Goal: Task Accomplishment & Management: Manage account settings

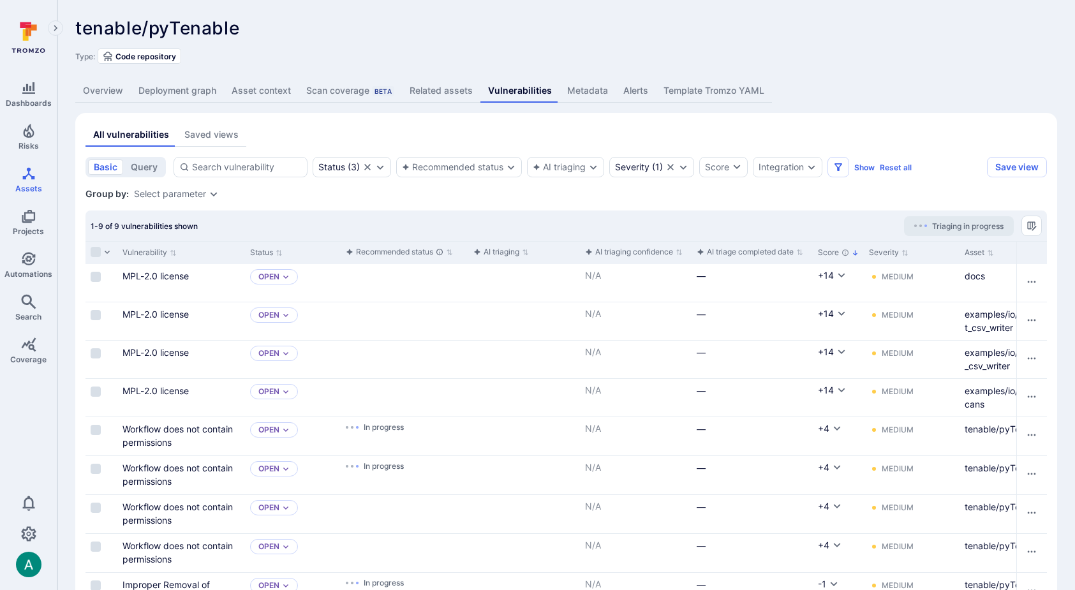
click at [187, 87] on link "Deployment graph" at bounding box center [177, 91] width 93 height 24
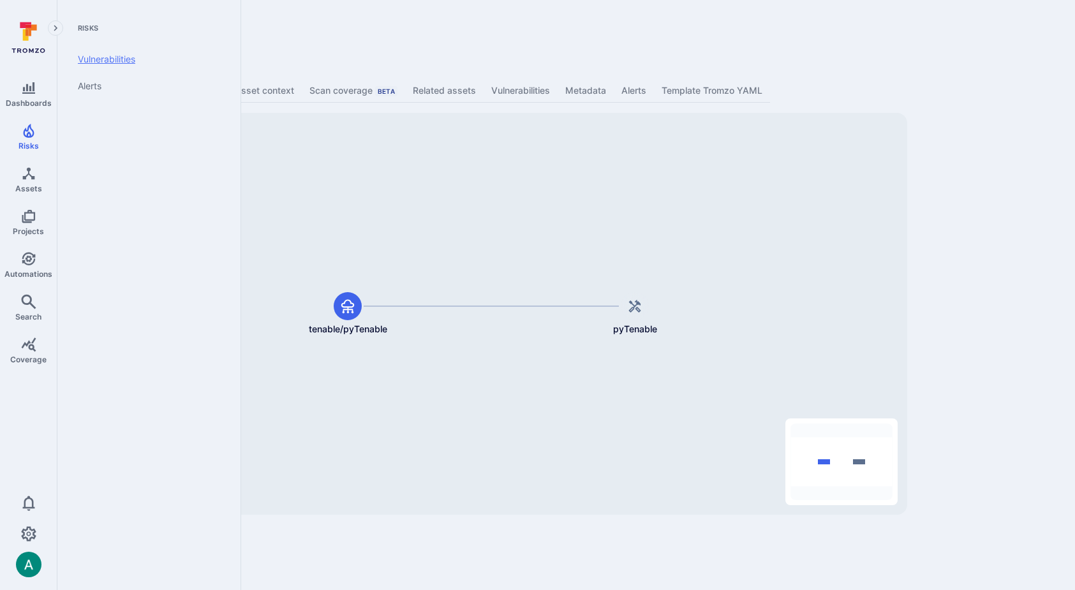
click at [92, 61] on link "Vulnerabilities" at bounding box center [147, 59] width 158 height 27
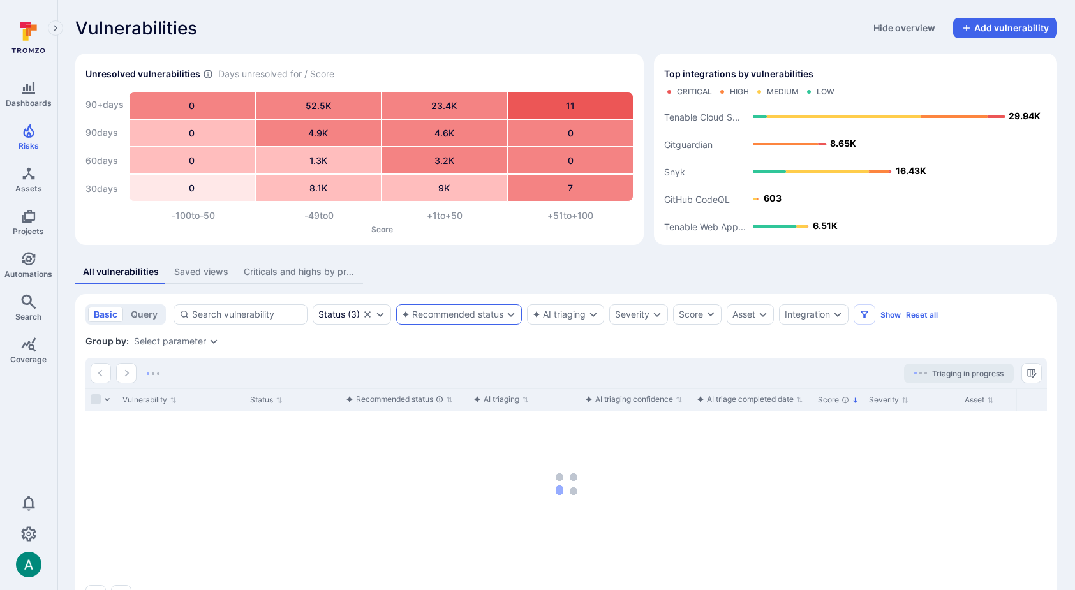
click at [493, 309] on div "Recommended status" at bounding box center [459, 314] width 126 height 20
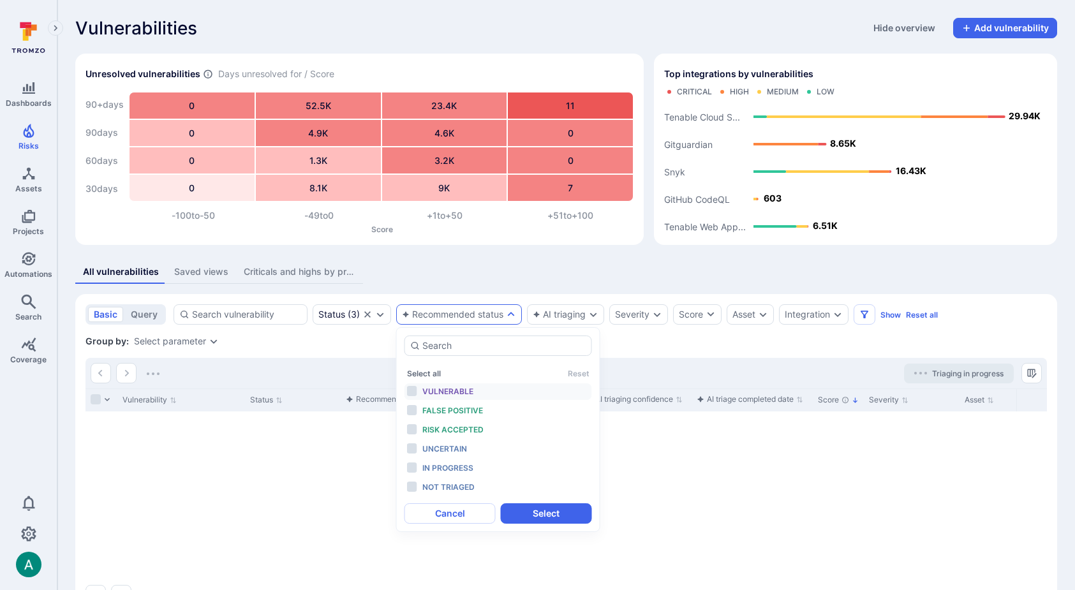
click at [473, 390] on div "Vulnerable" at bounding box center [474, 392] width 105 height 14
click at [468, 417] on div "False positive" at bounding box center [474, 411] width 105 height 14
click at [466, 435] on div "Risk accepted" at bounding box center [474, 430] width 105 height 14
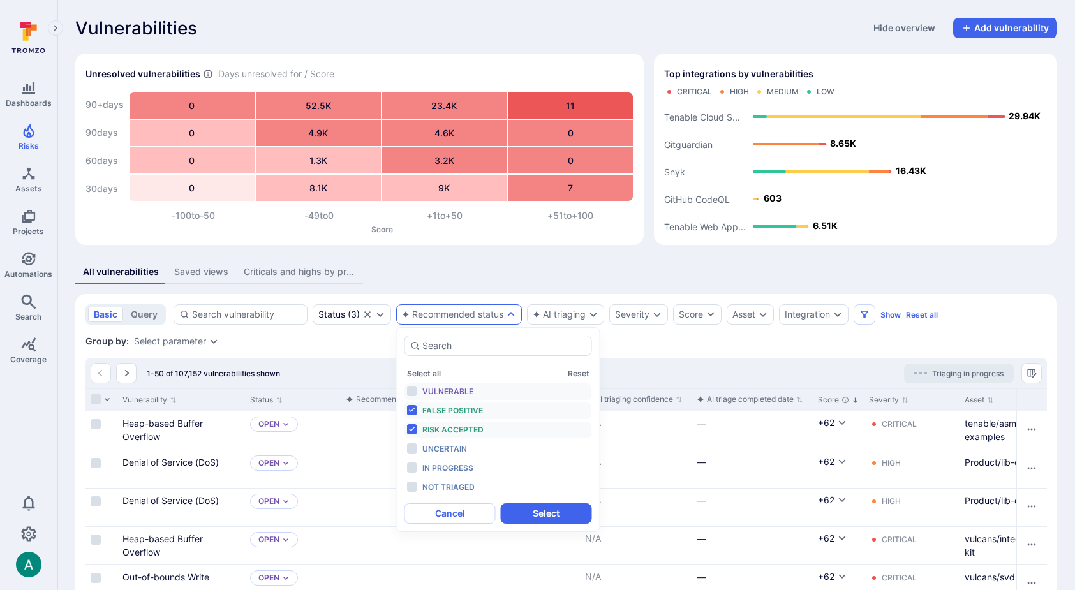
click at [460, 387] on span "Vulnerable" at bounding box center [447, 392] width 51 height 10
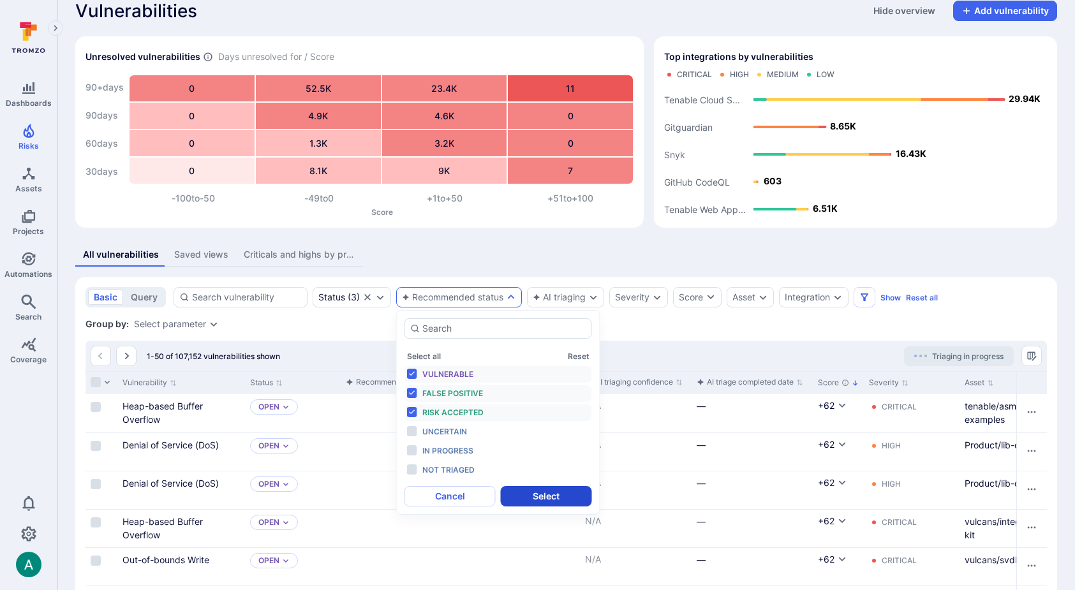
scroll to position [20, 0]
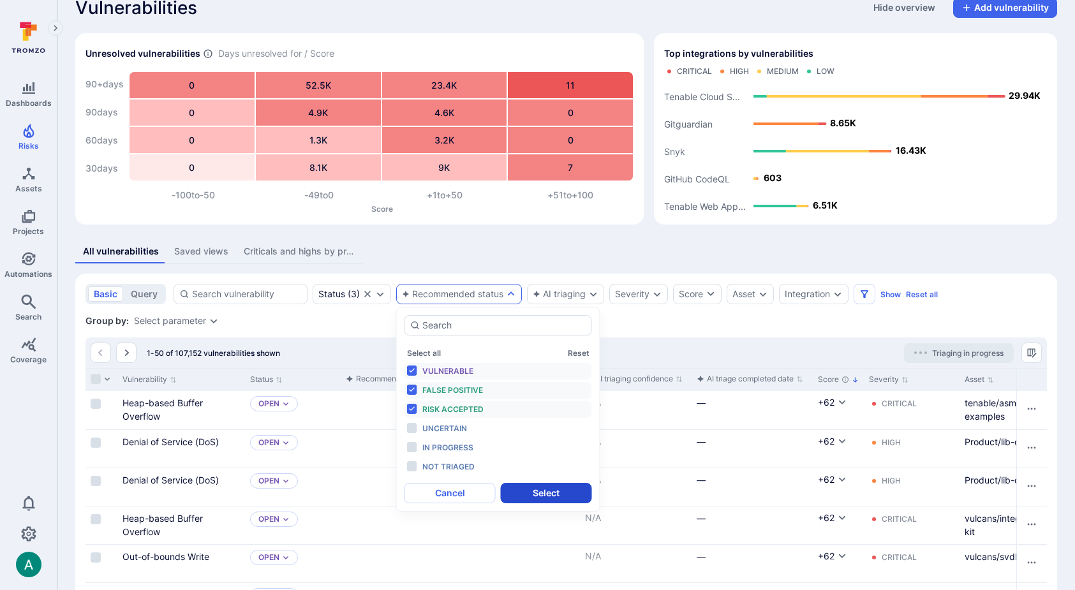
click at [565, 498] on button "Select" at bounding box center [546, 493] width 91 height 20
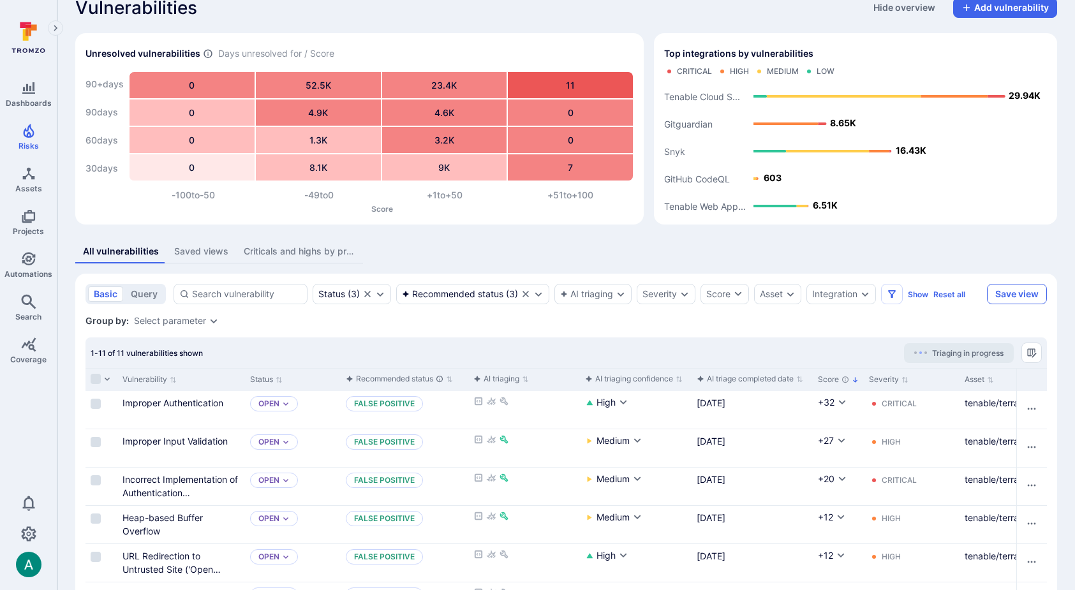
click at [1027, 289] on button "Save view" at bounding box center [1017, 294] width 60 height 20
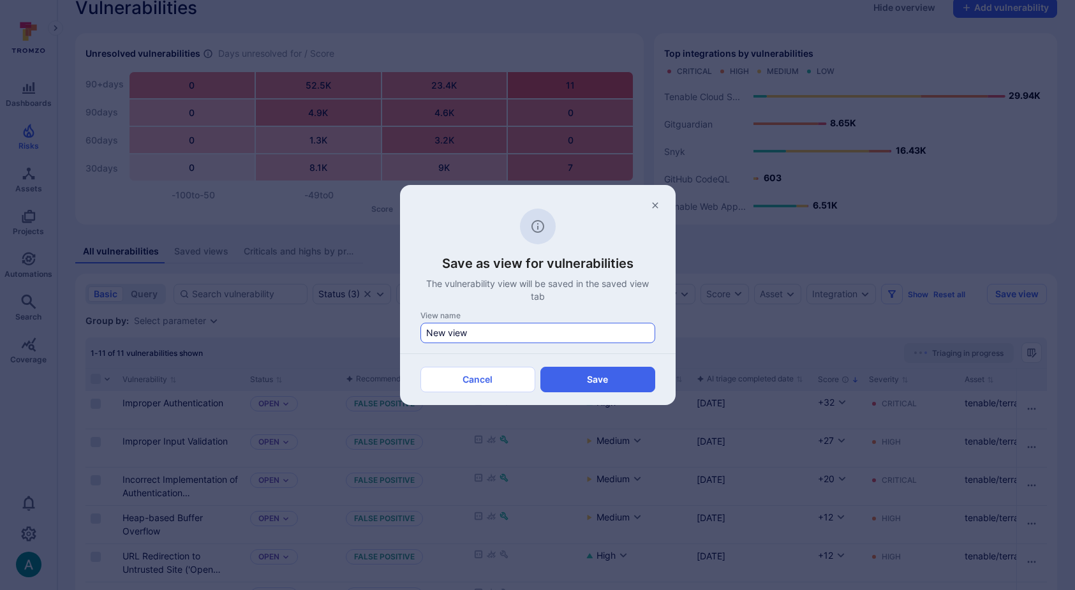
click at [452, 334] on input "New view" at bounding box center [537, 333] width 223 height 13
type input "Auto-triaged Vulnerabilities"
click at [582, 373] on button "Save" at bounding box center [597, 380] width 115 height 26
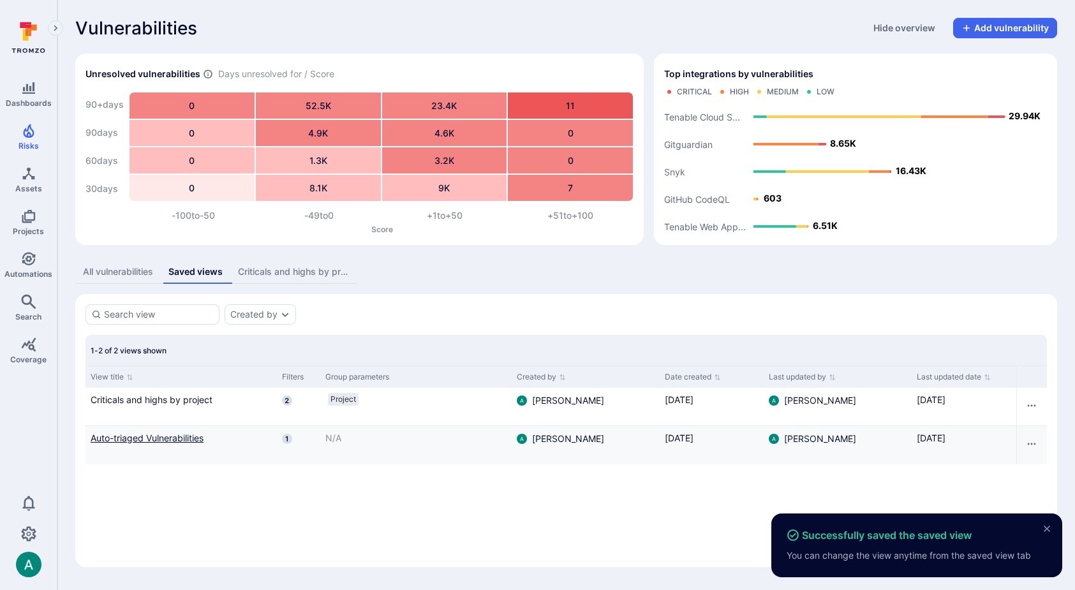
click at [166, 440] on link "Auto-triaged Vulnerabilities" at bounding box center [181, 437] width 181 height 13
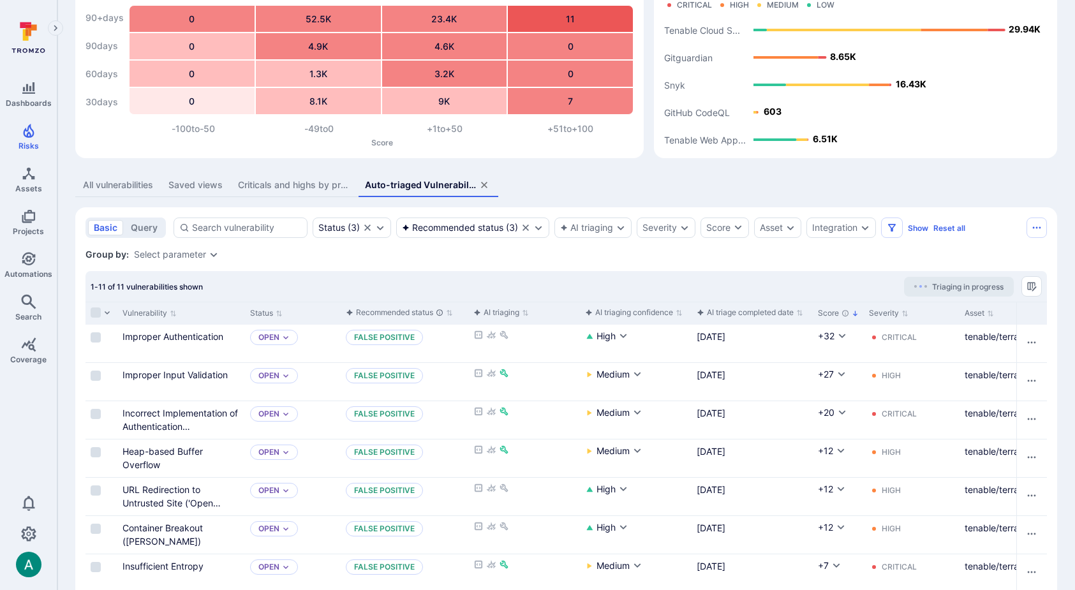
scroll to position [94, 0]
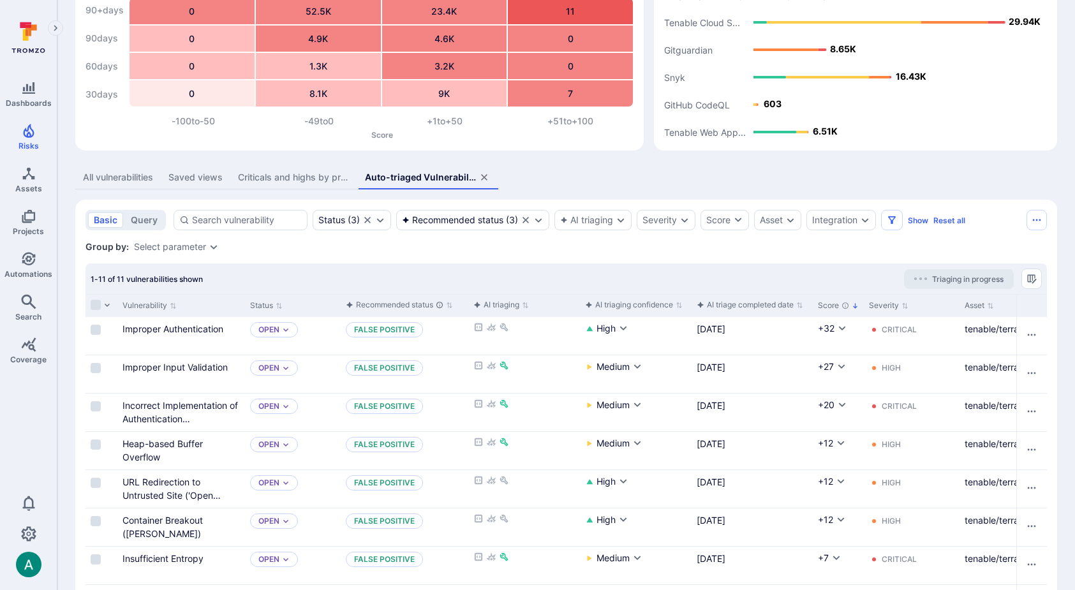
click at [193, 171] on div "Saved views" at bounding box center [195, 177] width 54 height 13
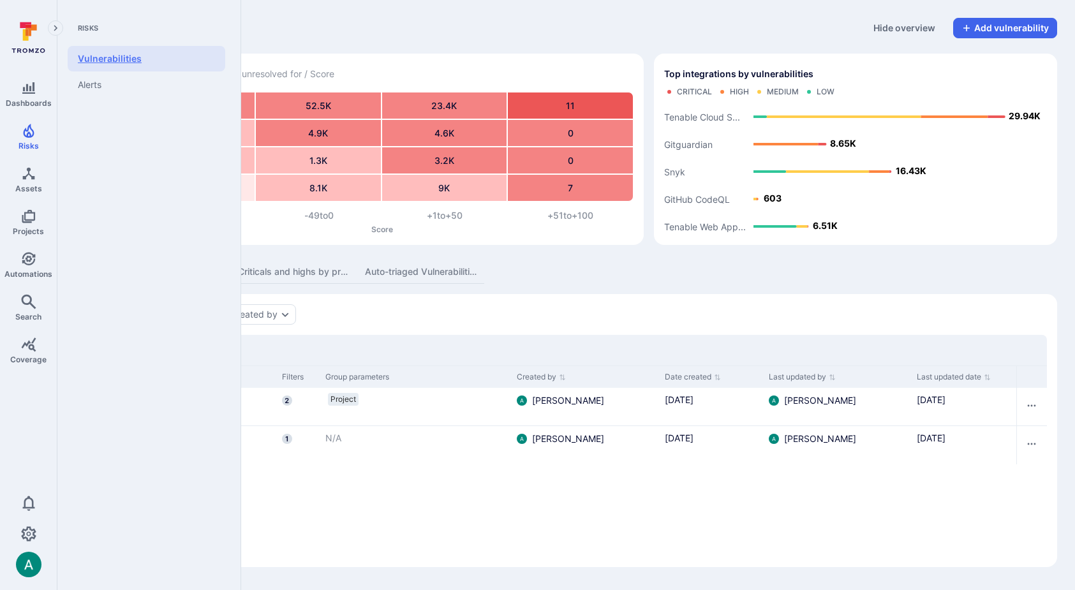
click at [128, 61] on link "Vulnerabilities" at bounding box center [147, 59] width 158 height 26
